Goal: Transaction & Acquisition: Purchase product/service

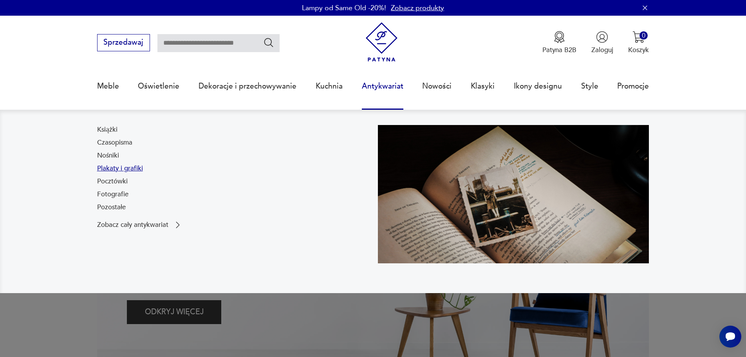
click at [128, 167] on link "Plakaty i grafiki" at bounding box center [120, 168] width 46 height 9
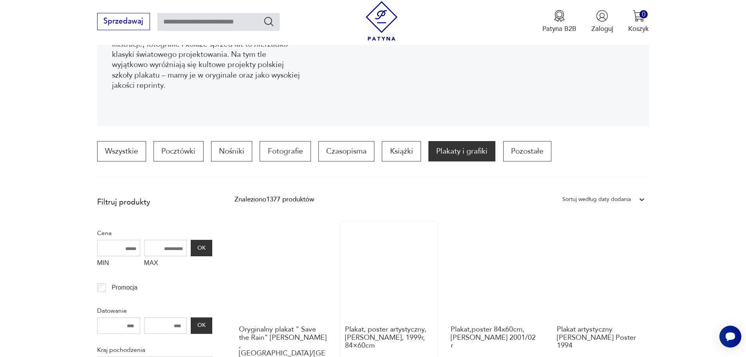
scroll to position [143, 0]
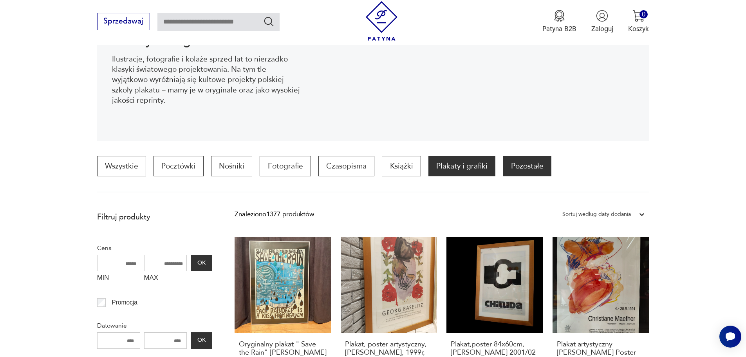
click at [513, 164] on p "Pozostałe" at bounding box center [527, 166] width 48 height 20
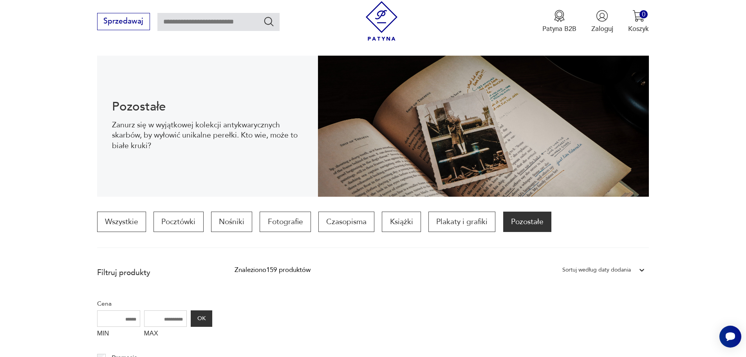
scroll to position [76, 0]
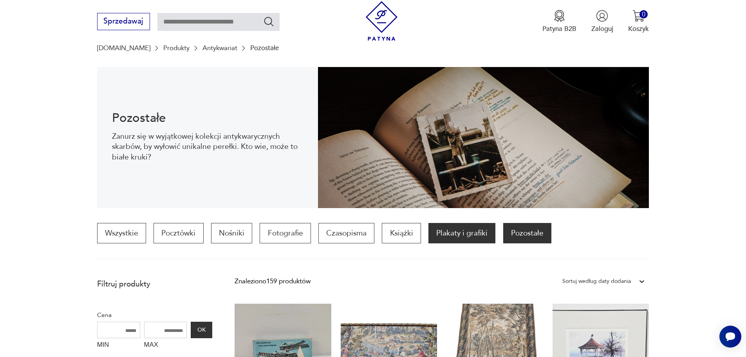
click at [449, 235] on p "Plakaty i grafiki" at bounding box center [462, 233] width 67 height 20
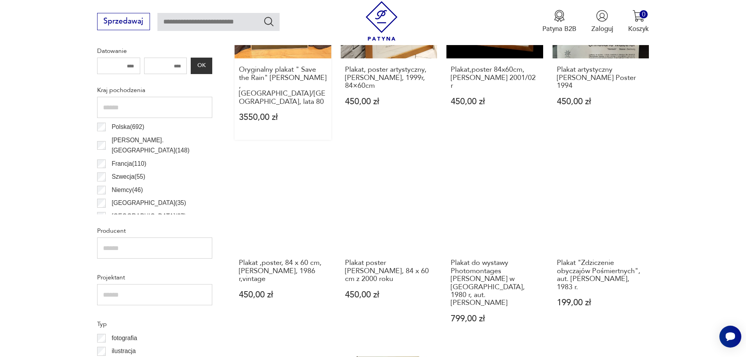
scroll to position [468, 0]
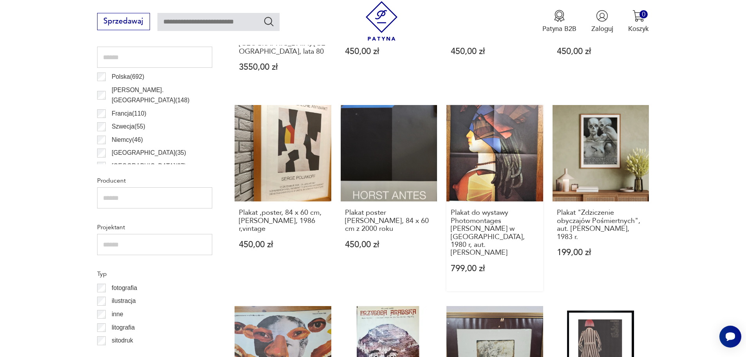
click at [476, 143] on link "Plakat do wystawy Photomontages [PERSON_NAME] w [GEOGRAPHIC_DATA], 1980 r, aut.…" at bounding box center [495, 198] width 97 height 186
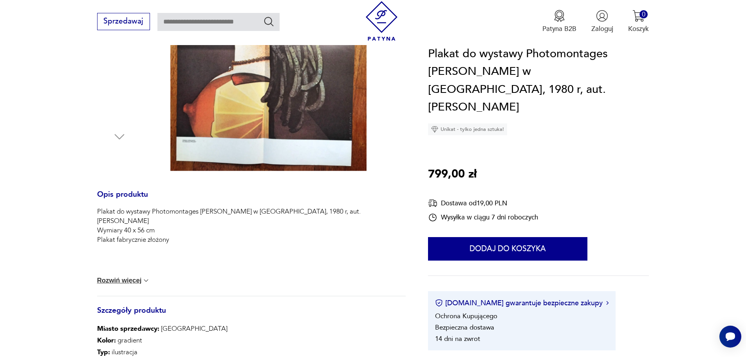
scroll to position [235, 0]
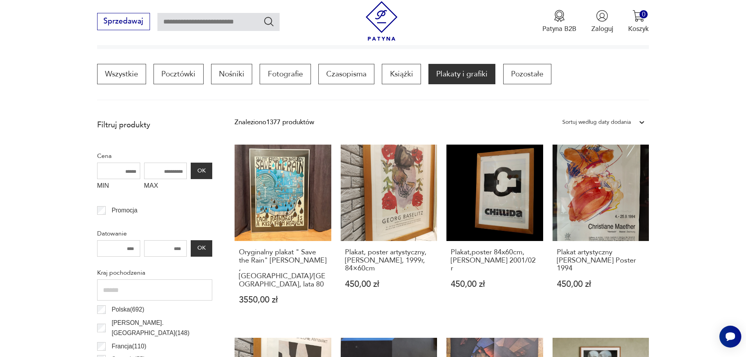
scroll to position [157, 0]
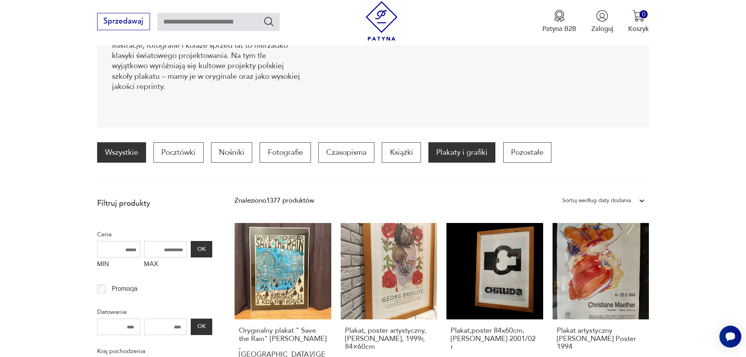
click at [120, 147] on link "Wszystkie" at bounding box center [121, 152] width 49 height 20
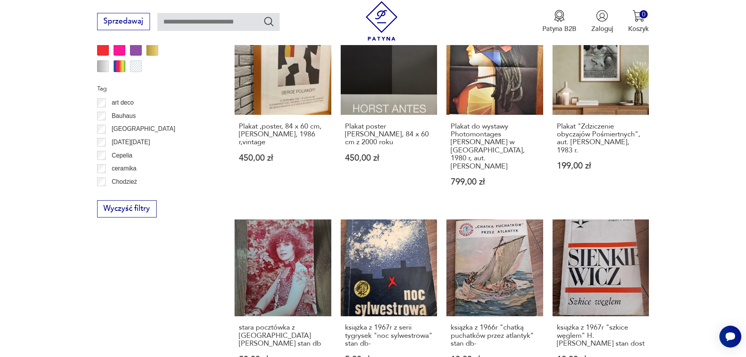
scroll to position [743, 0]
